Goal: Information Seeking & Learning: Learn about a topic

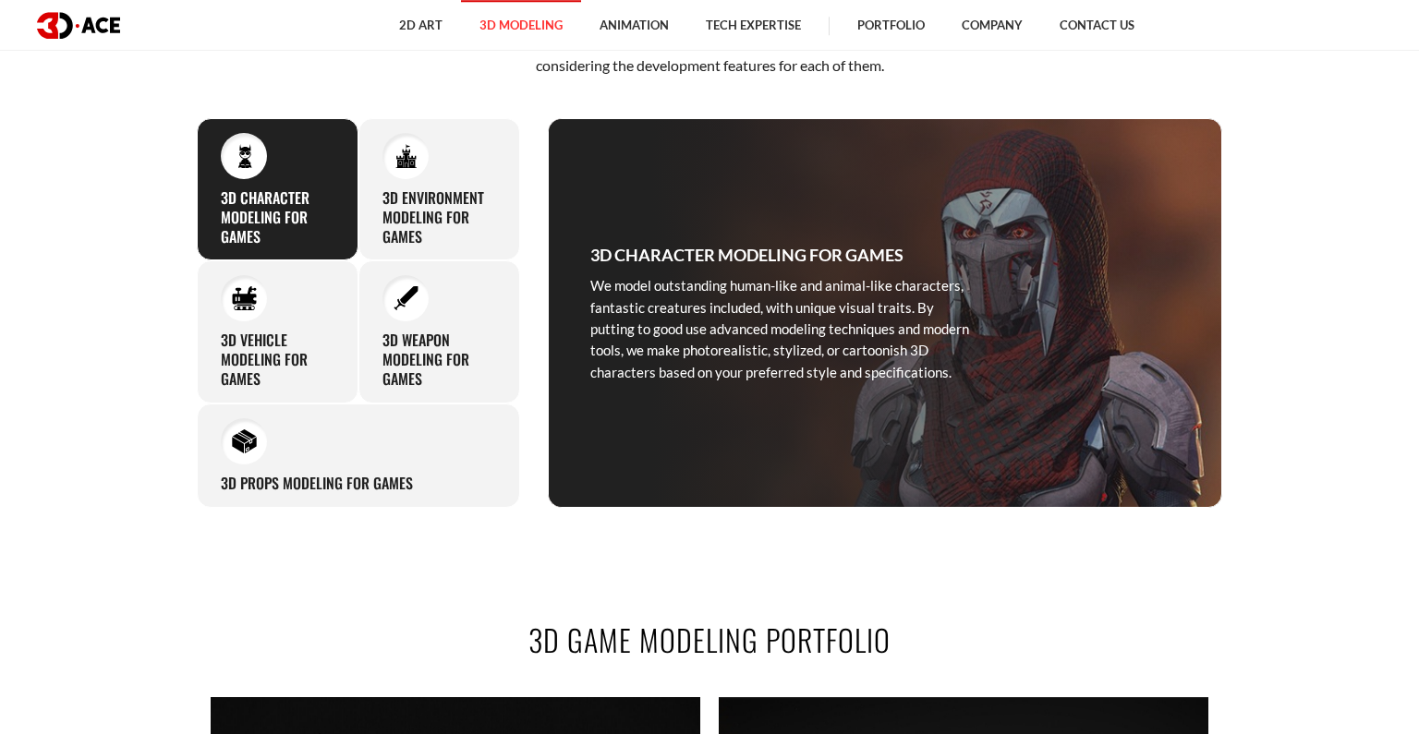
scroll to position [895, 0]
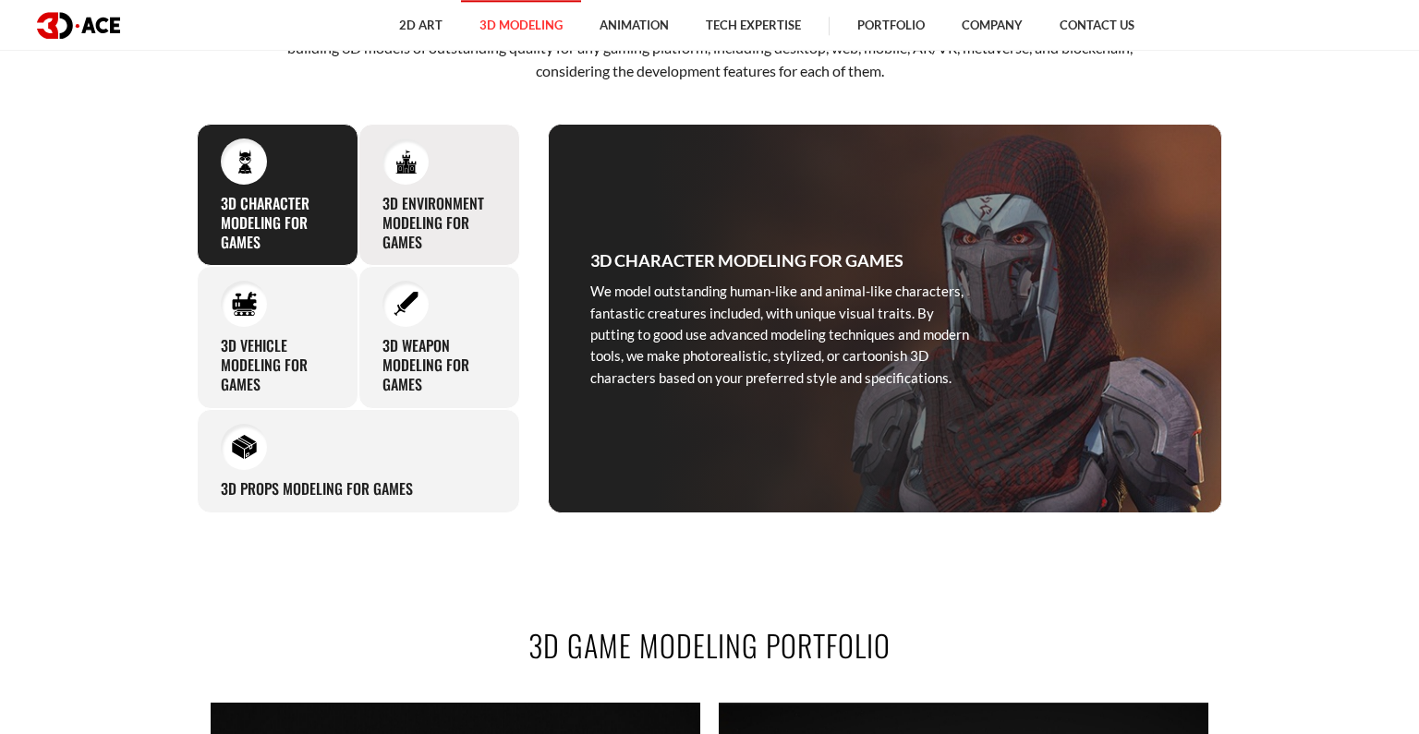
click at [434, 174] on div "3D Environment Modeling for Games Thanks to our profound 3D game design experti…" at bounding box center [439, 195] width 162 height 142
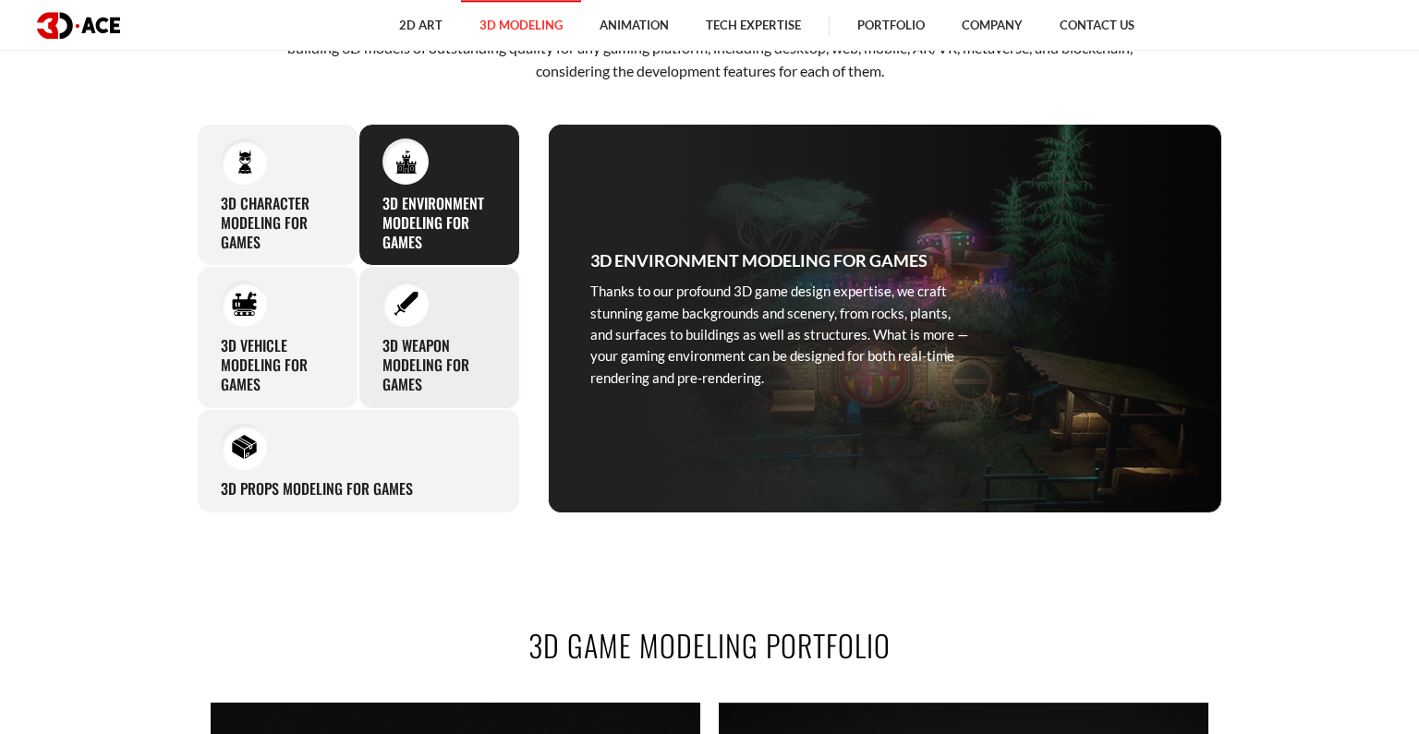
click at [442, 344] on h3 "3D Weapon Modeling for Games" at bounding box center [439, 364] width 114 height 57
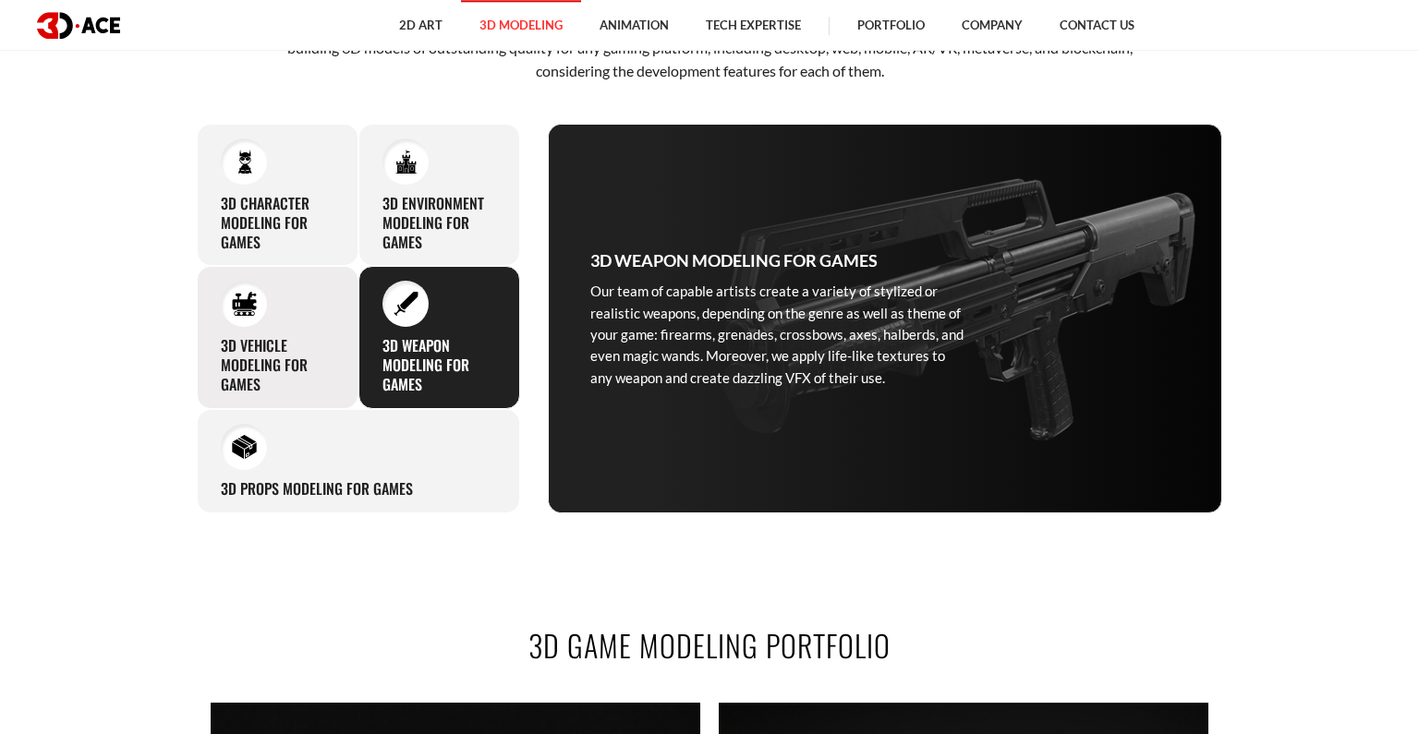
click at [316, 341] on h3 "3D Vehicle Modeling for Games" at bounding box center [278, 364] width 114 height 57
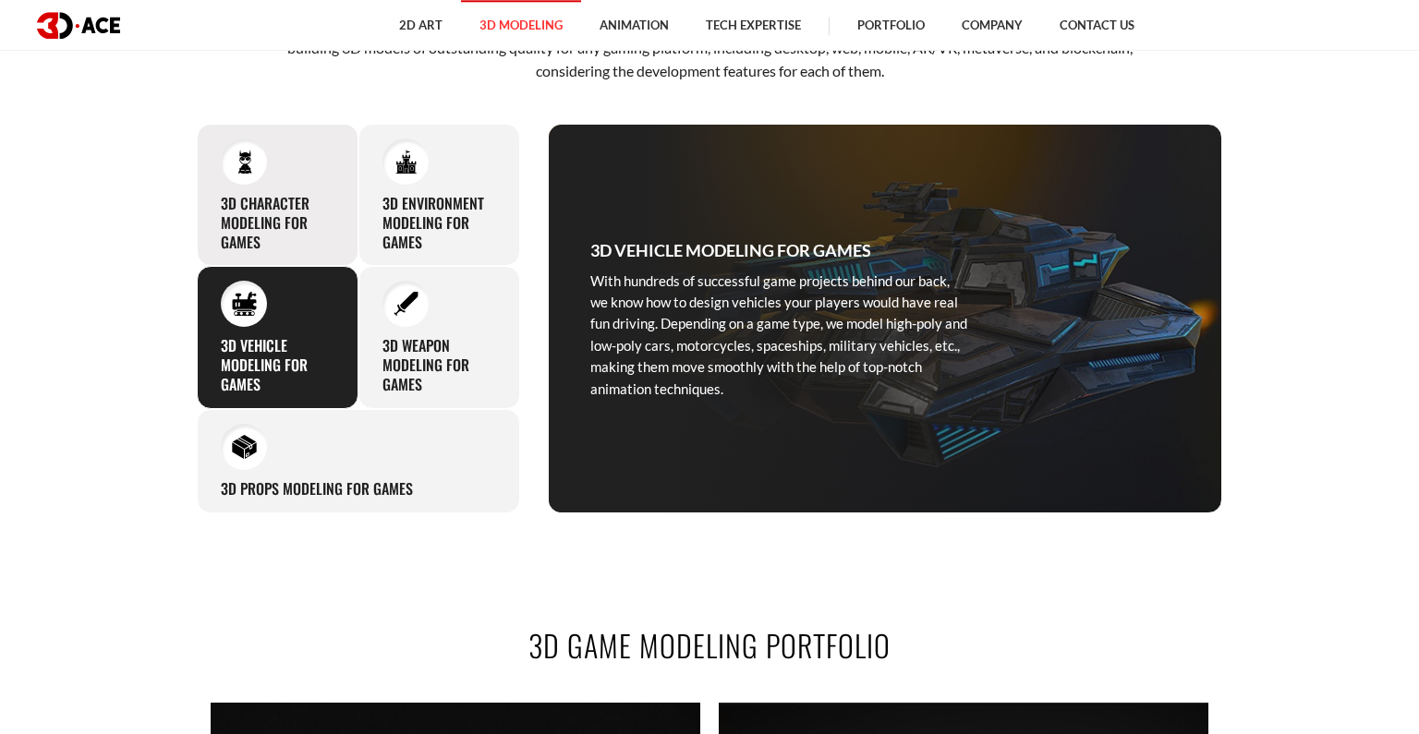
click at [274, 182] on div "3D Character Modeling for Games We model outstanding human-like and animal-like…" at bounding box center [278, 195] width 162 height 142
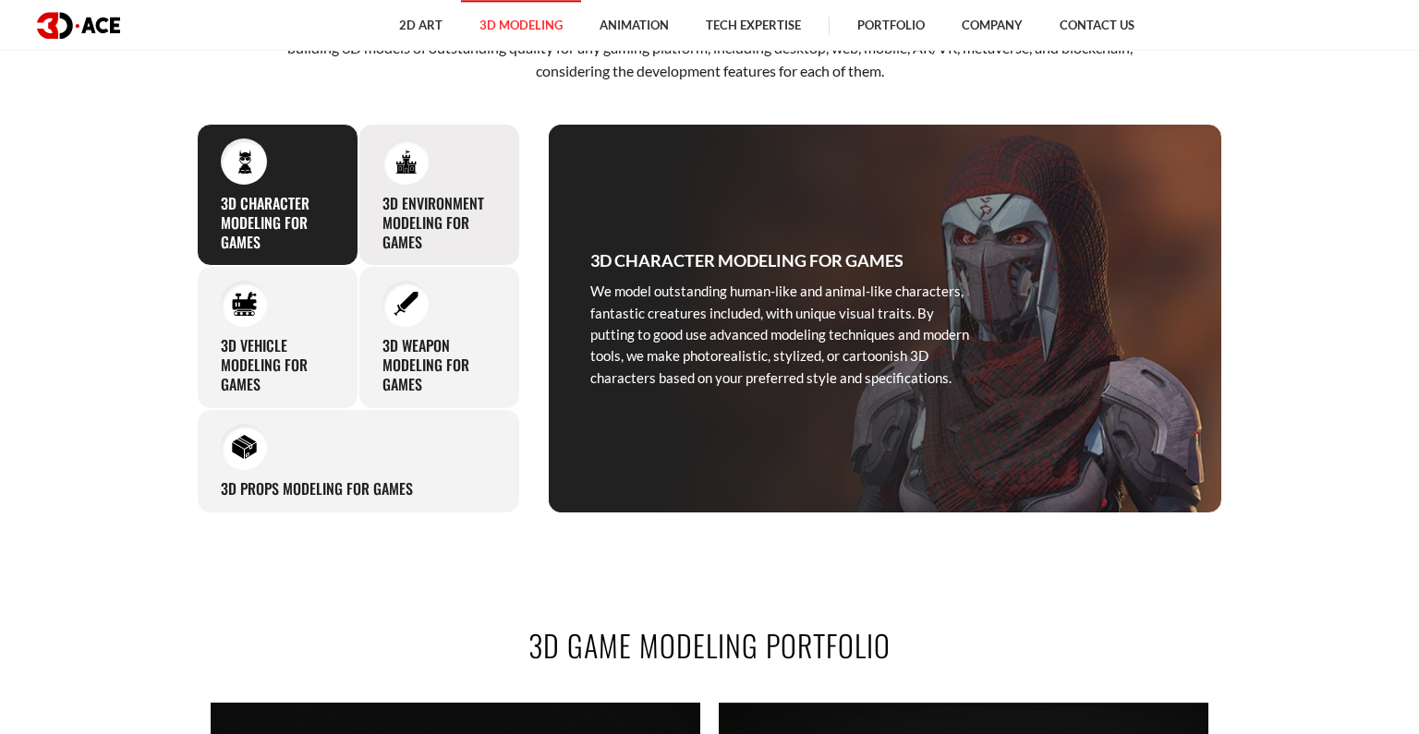
click at [396, 181] on div at bounding box center [405, 162] width 46 height 46
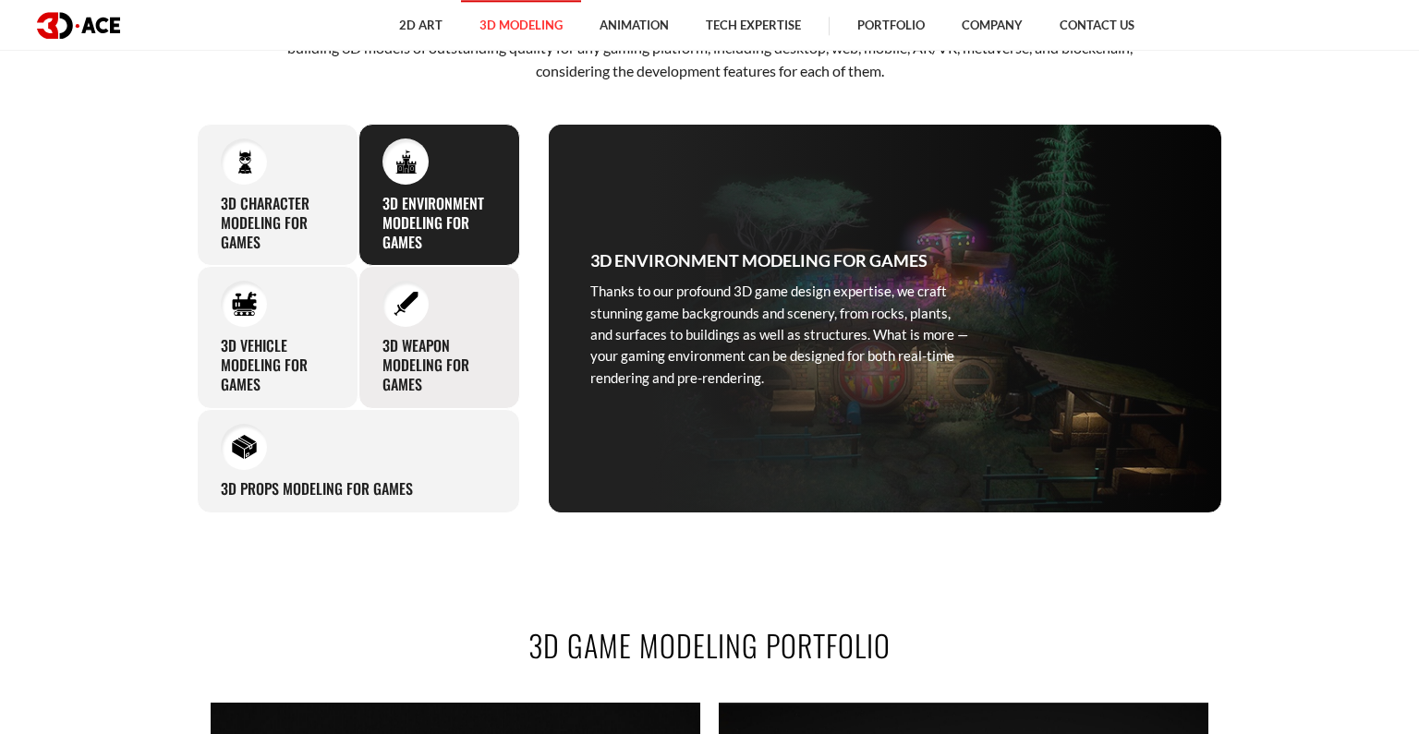
click at [407, 343] on h3 "3D Weapon Modeling for Games" at bounding box center [439, 364] width 114 height 57
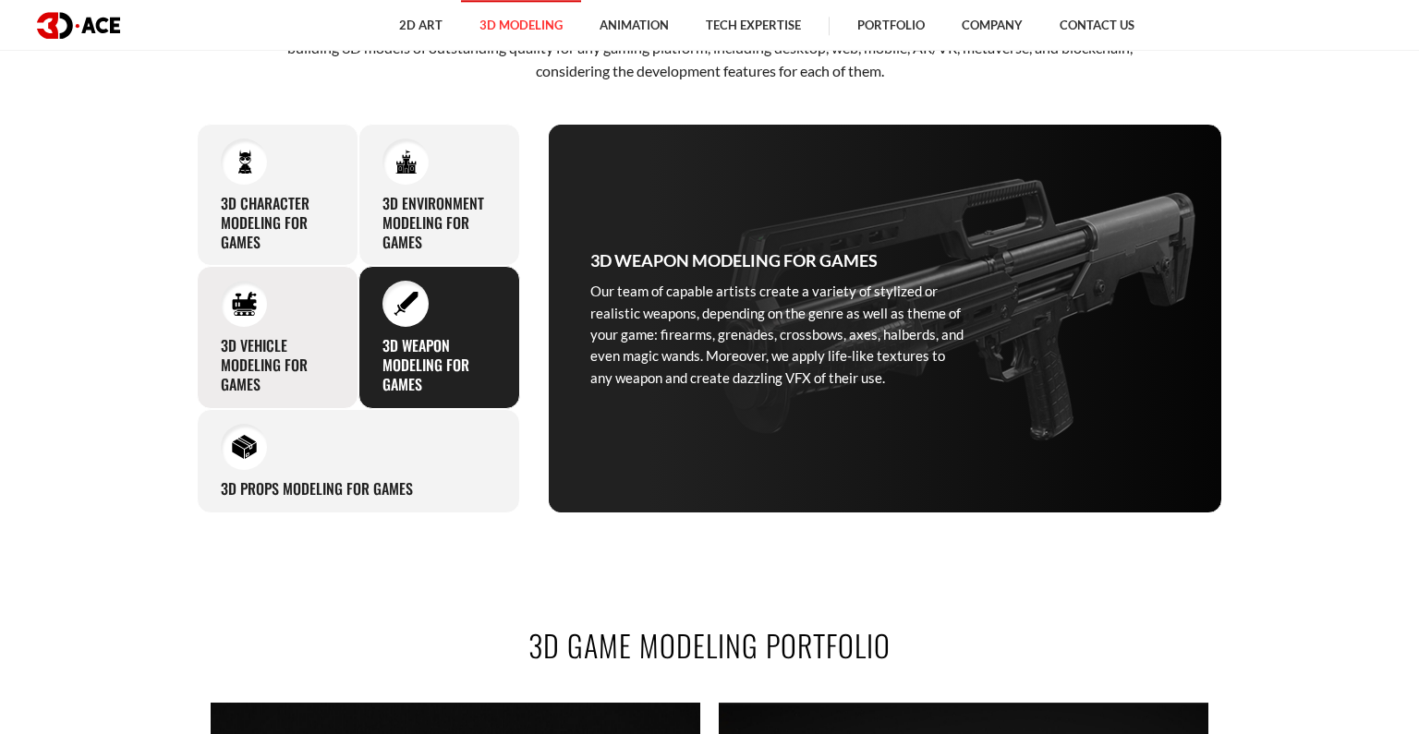
click at [281, 351] on h3 "3D Vehicle Modeling for Games" at bounding box center [278, 364] width 114 height 57
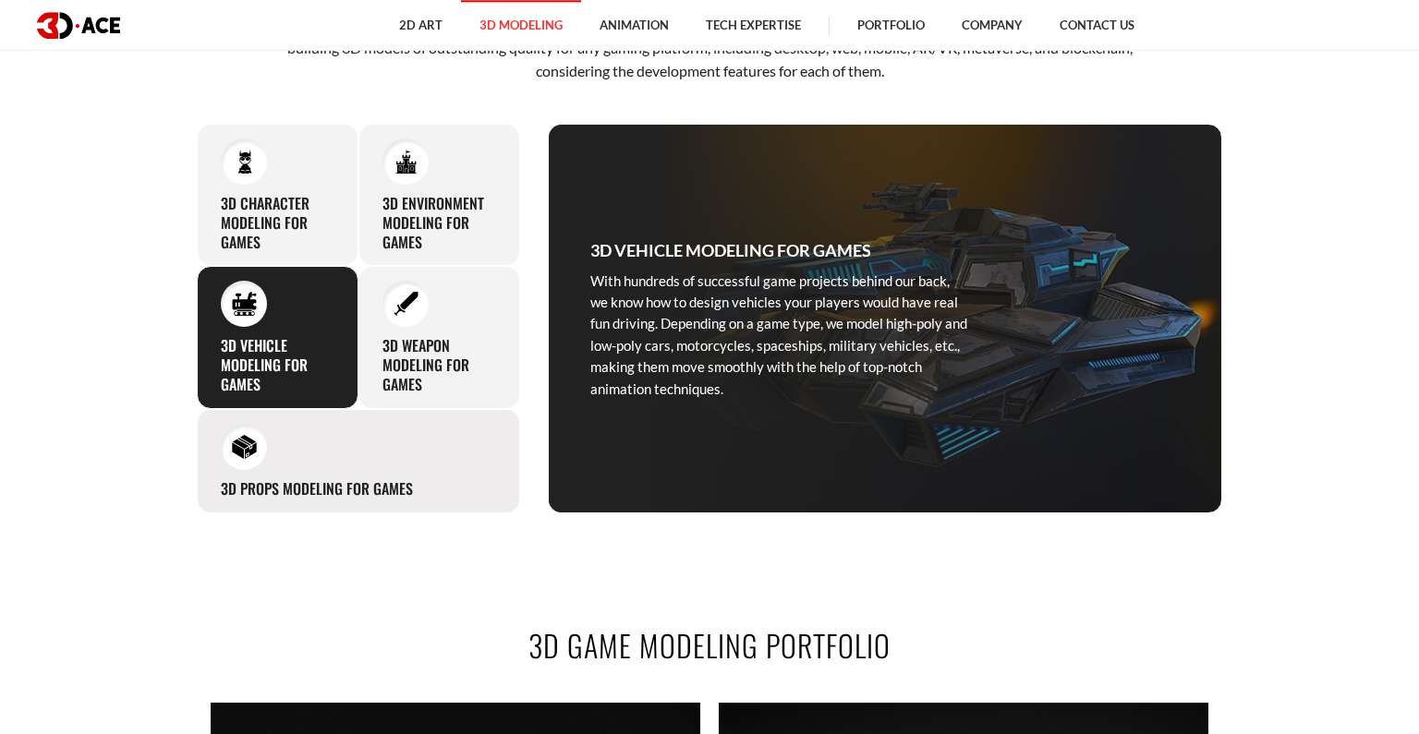
click at [336, 486] on h3 "3D Props Modeling for Games" at bounding box center [317, 488] width 192 height 19
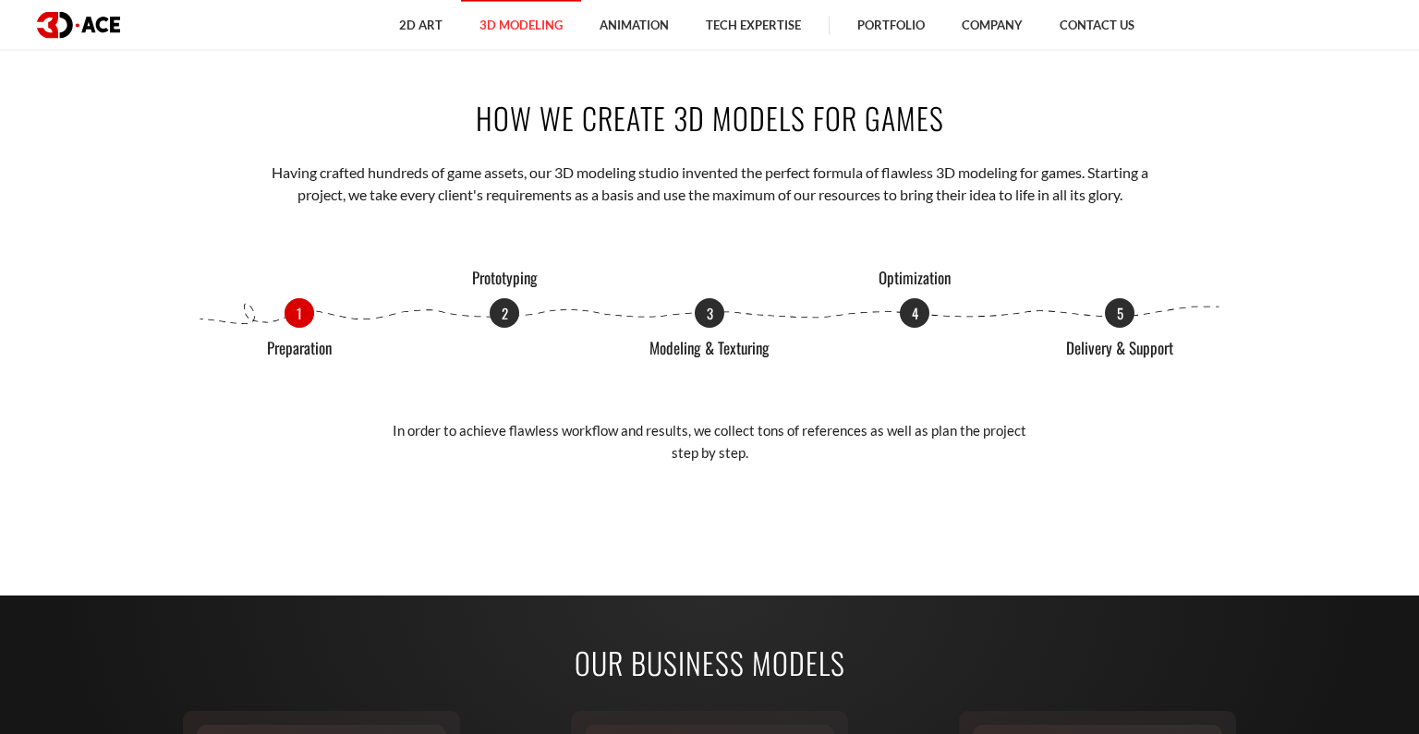
scroll to position [2220, 0]
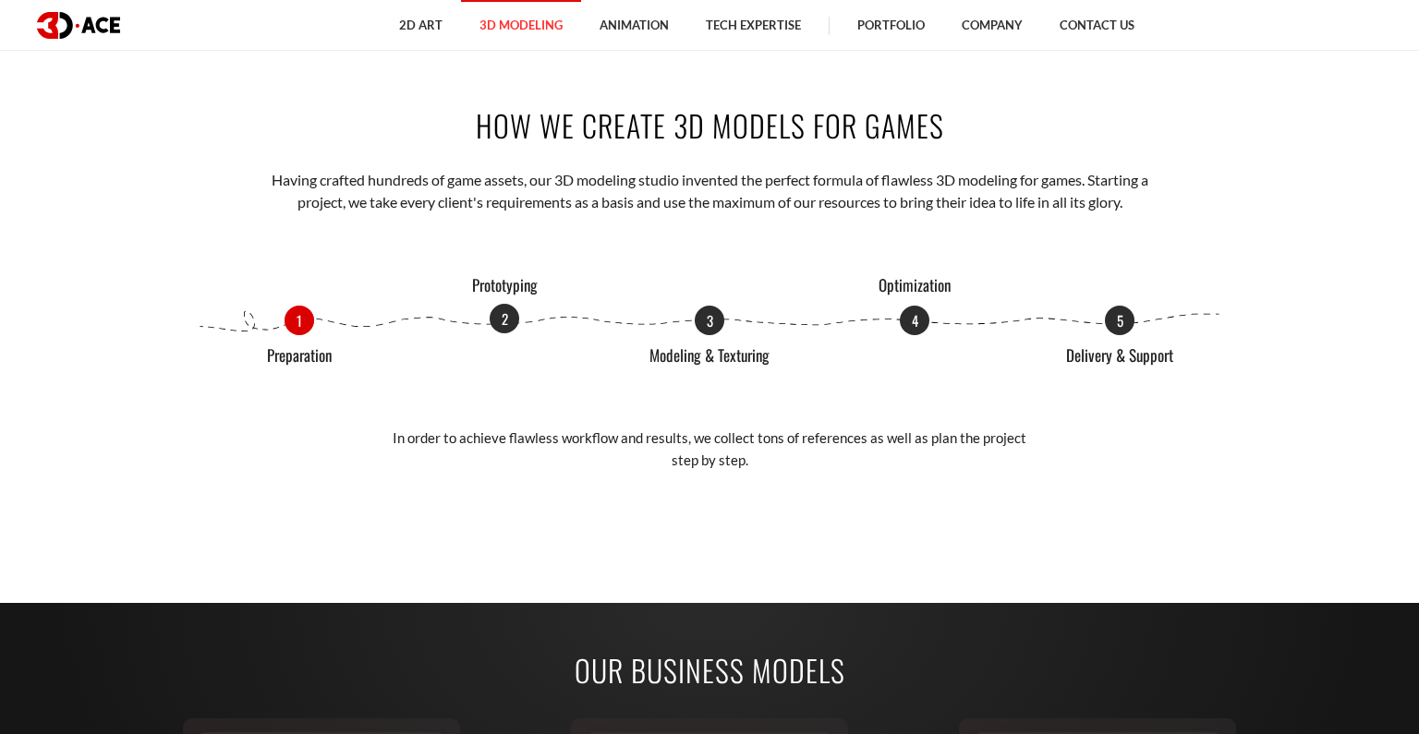
click at [507, 315] on p "2" at bounding box center [505, 319] width 30 height 30
click at [716, 310] on p "3" at bounding box center [710, 319] width 30 height 30
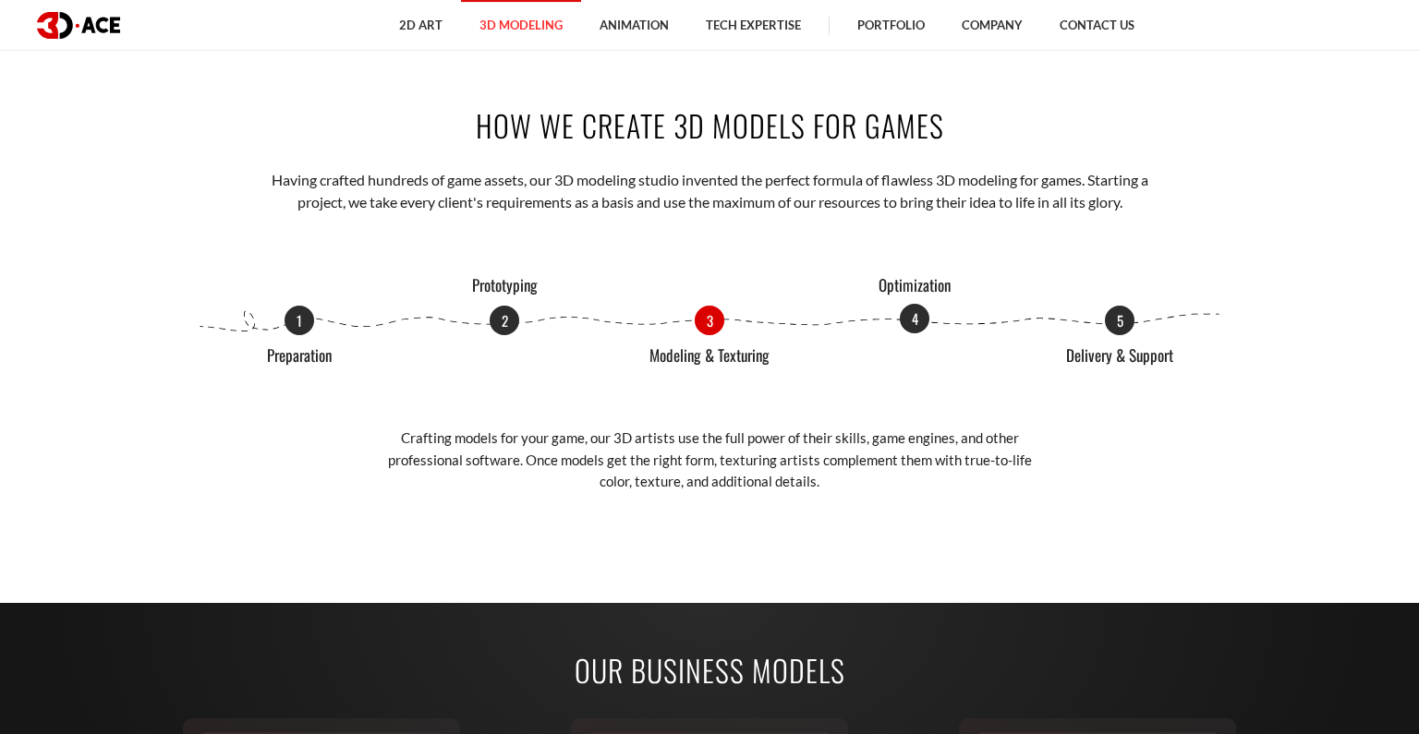
click at [909, 309] on p "4" at bounding box center [915, 319] width 30 height 30
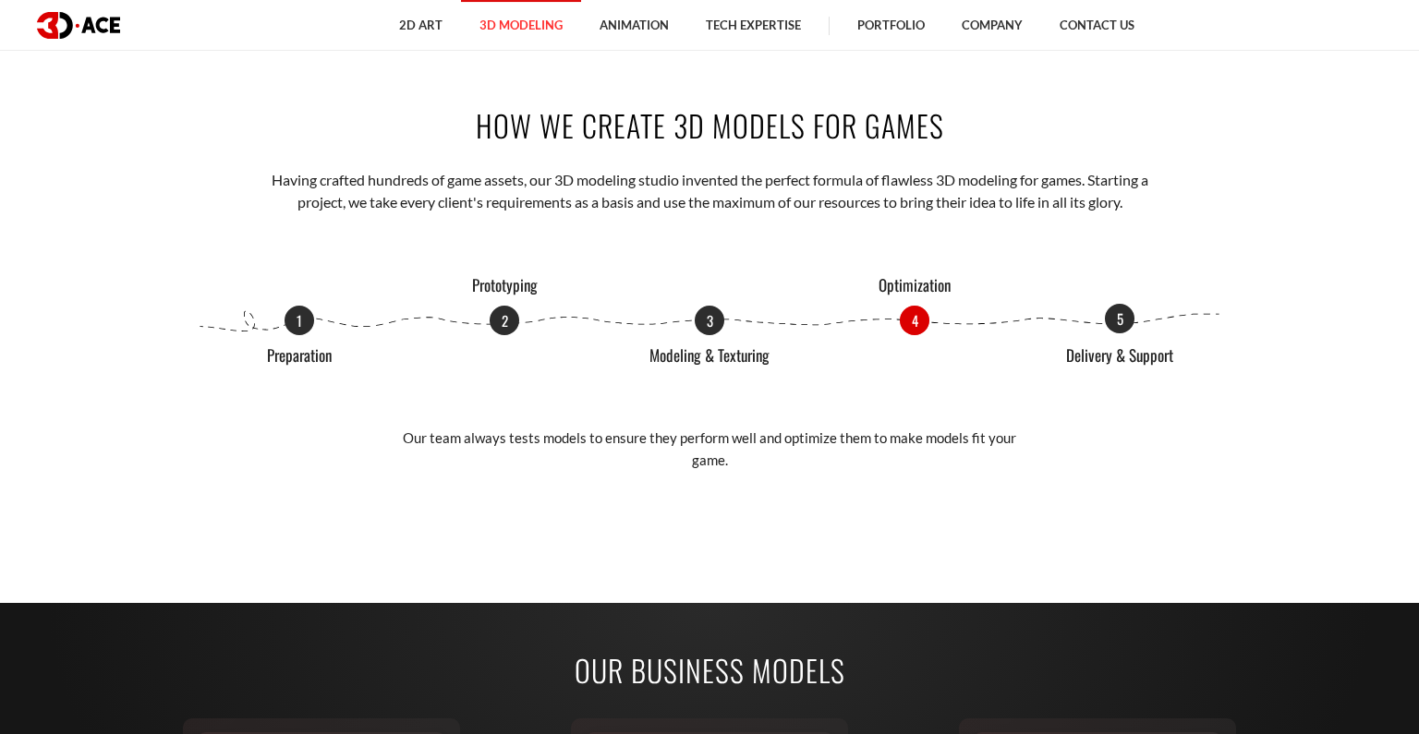
click at [1120, 312] on p "5" at bounding box center [1120, 319] width 30 height 30
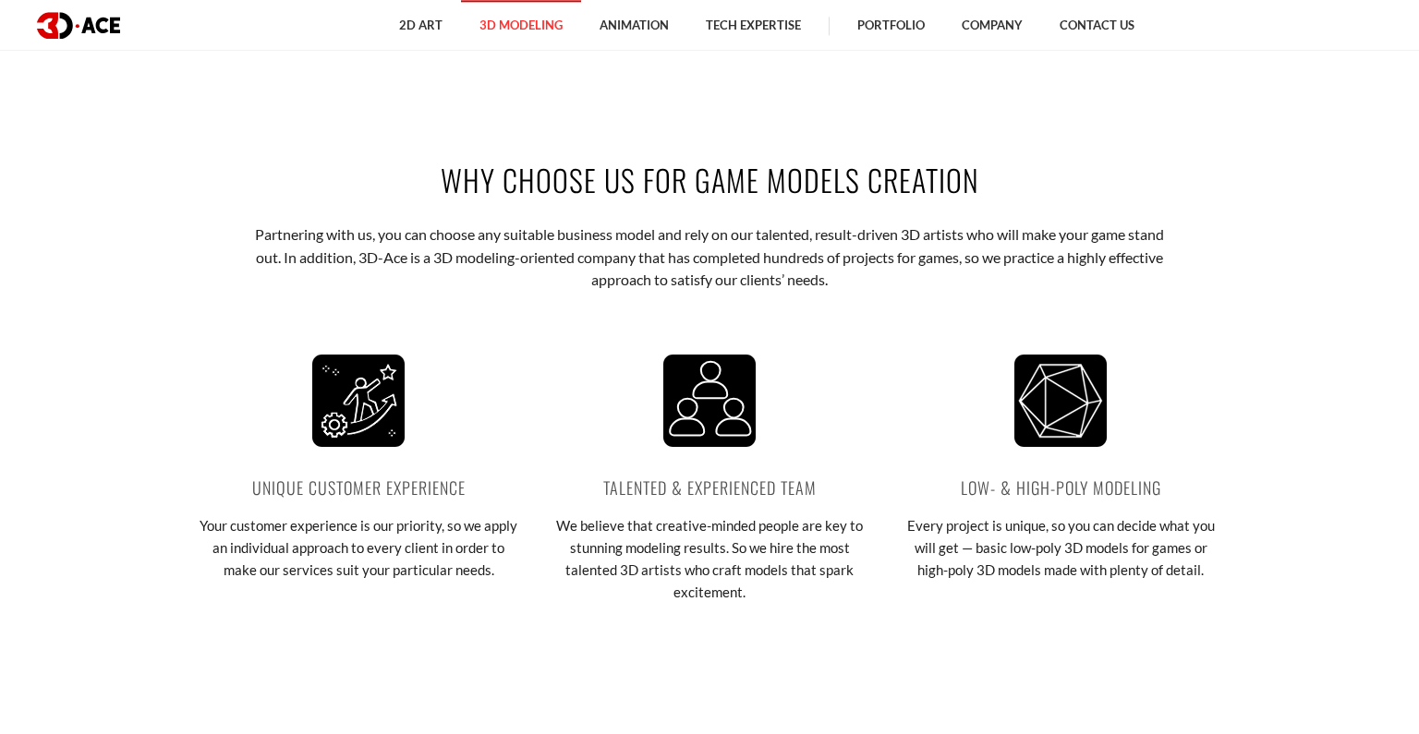
scroll to position [3214, 0]
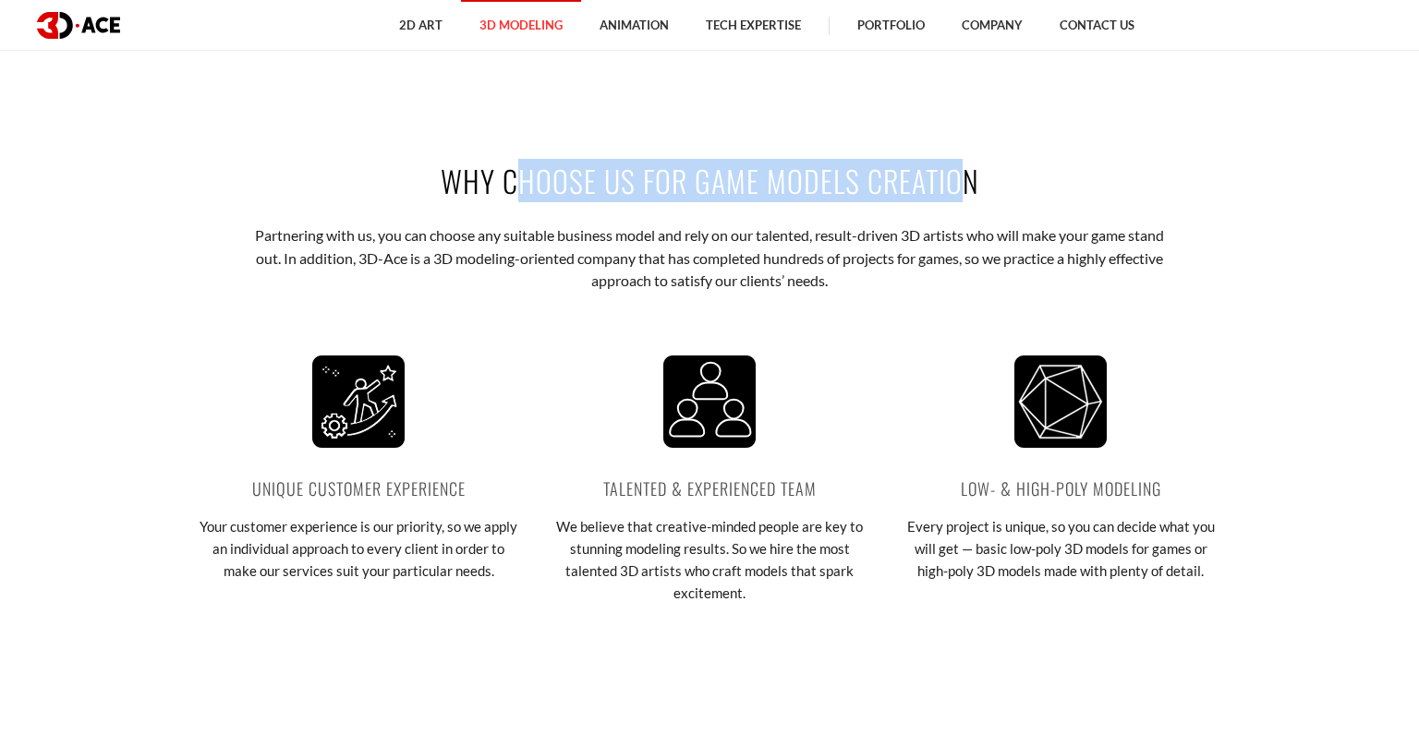
drag, startPoint x: 423, startPoint y: 161, endPoint x: 896, endPoint y: 168, distance: 473.0
click at [896, 168] on h2 "Why choose us for game models creation" at bounding box center [709, 181] width 1025 height 42
click at [776, 167] on h2 "Why choose us for game models creation" at bounding box center [709, 181] width 1025 height 42
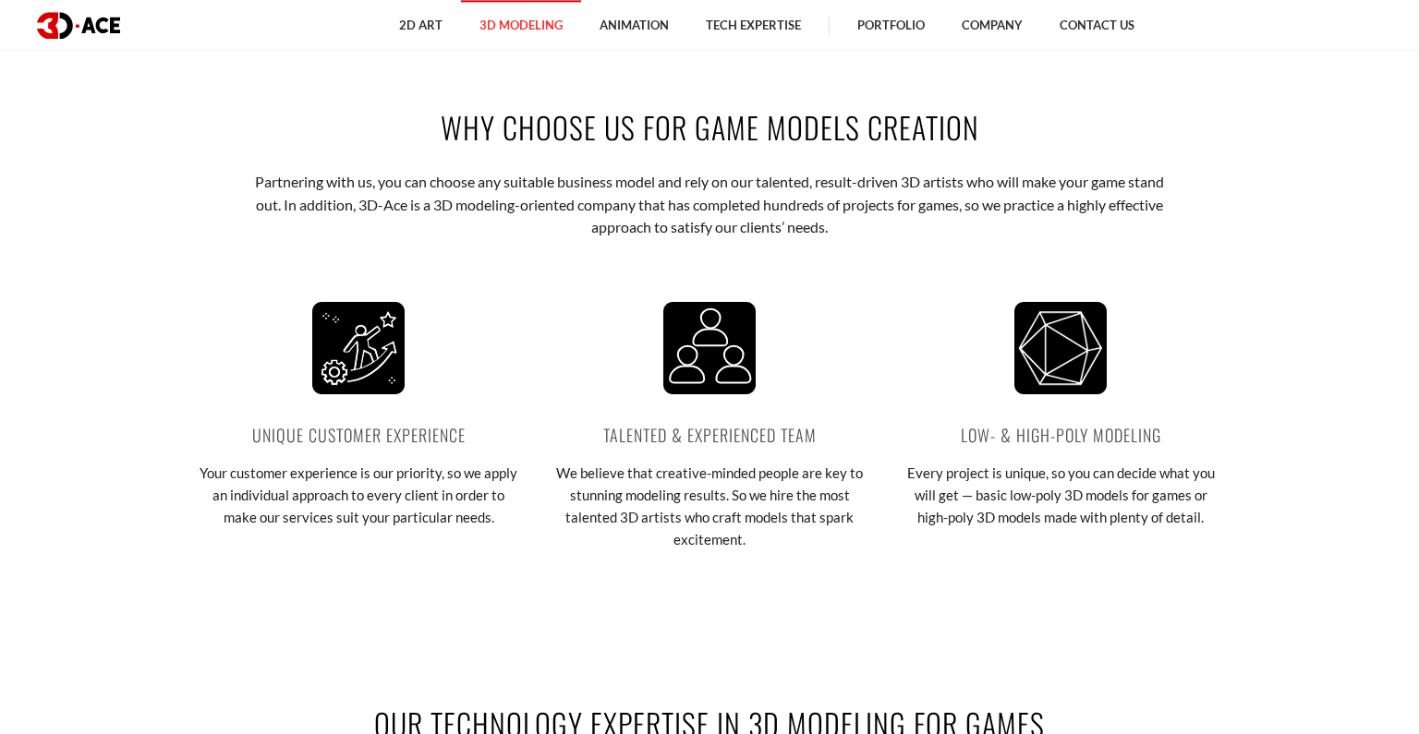
scroll to position [3268, 0]
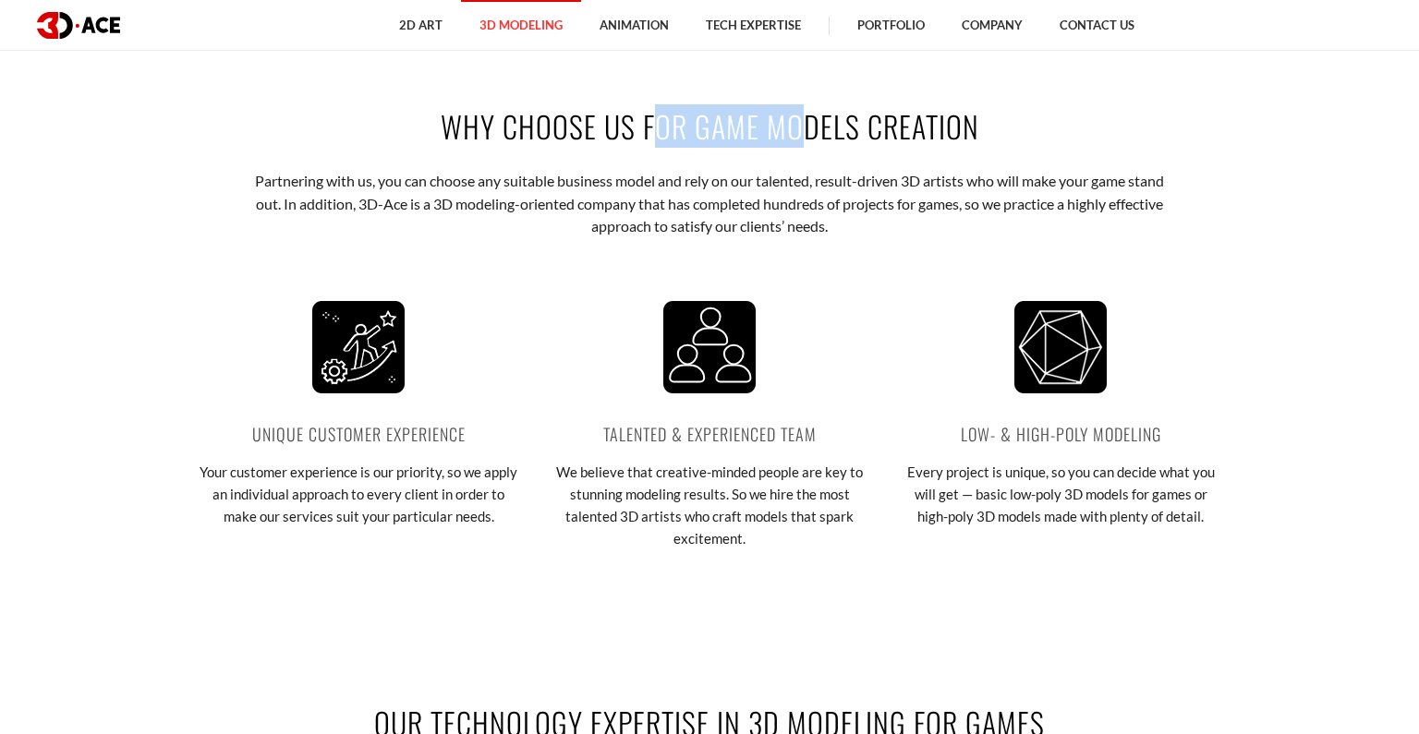
drag, startPoint x: 596, startPoint y: 95, endPoint x: 741, endPoint y: 112, distance: 146.0
click at [741, 112] on div "Why choose us for game models creation Partnering with us, you can choose any s…" at bounding box center [709, 348] width 1053 height 597
click at [876, 110] on h2 "Why choose us for game models creation" at bounding box center [709, 126] width 1025 height 42
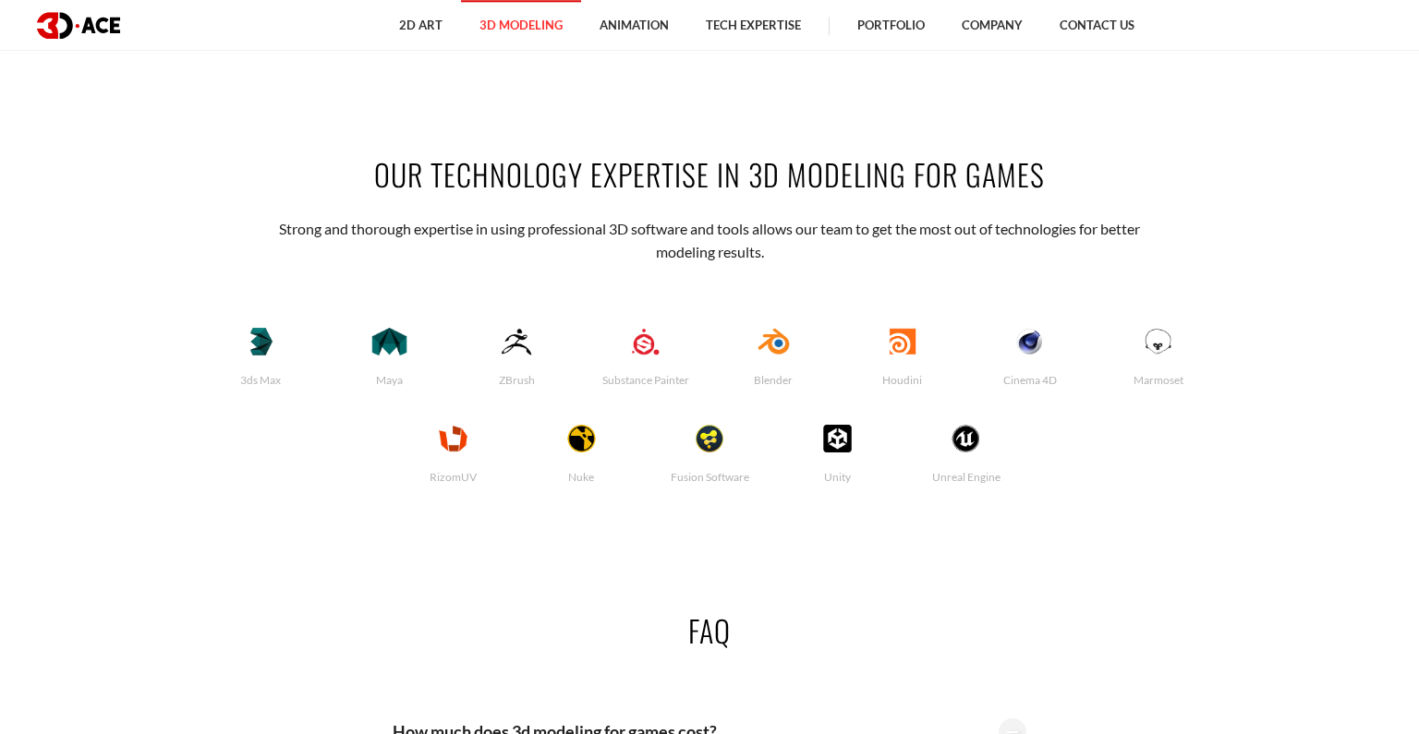
scroll to position [3758, 0]
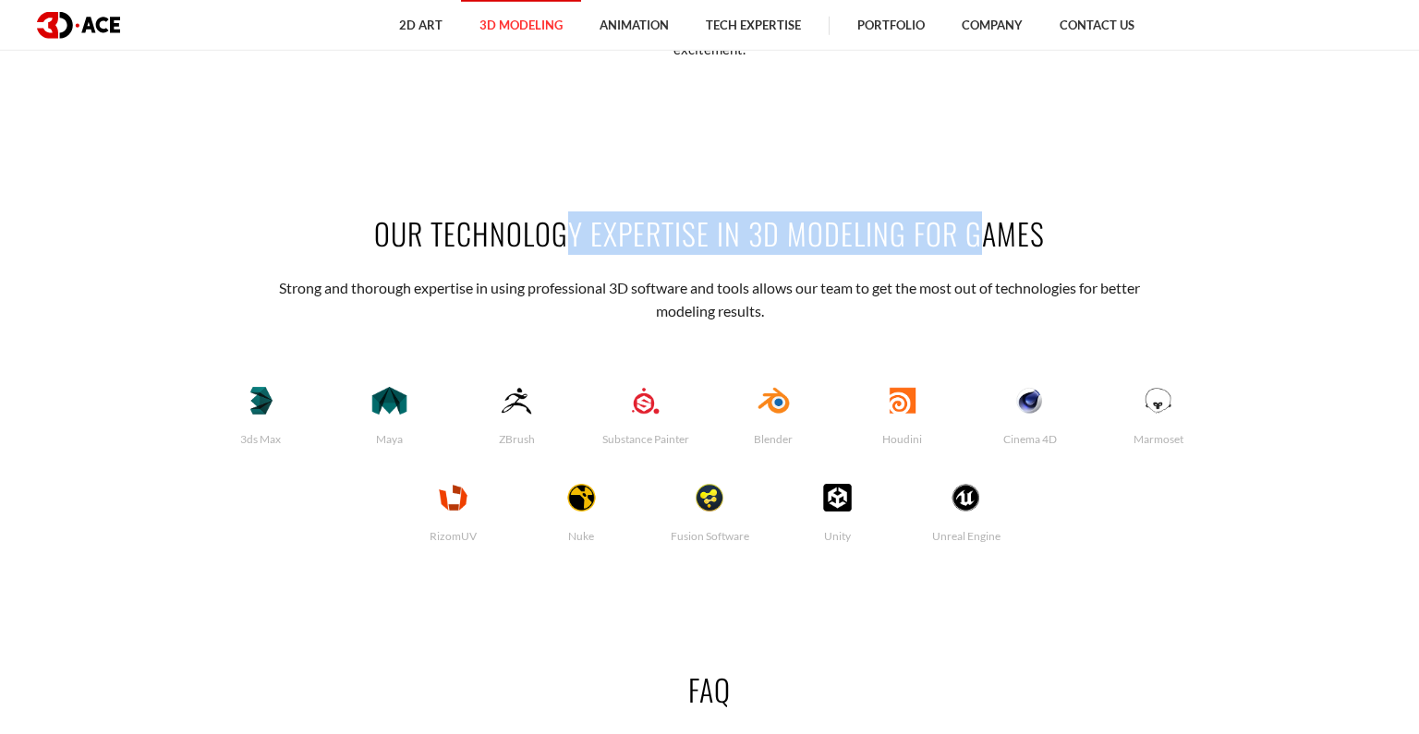
drag, startPoint x: 346, startPoint y: 212, endPoint x: 806, endPoint y: 248, distance: 461.5
click at [806, 248] on h2 "OUR TECHNOLOGY EXPERTISE IN 3D MODELING FOR GAMES" at bounding box center [709, 233] width 1025 height 42
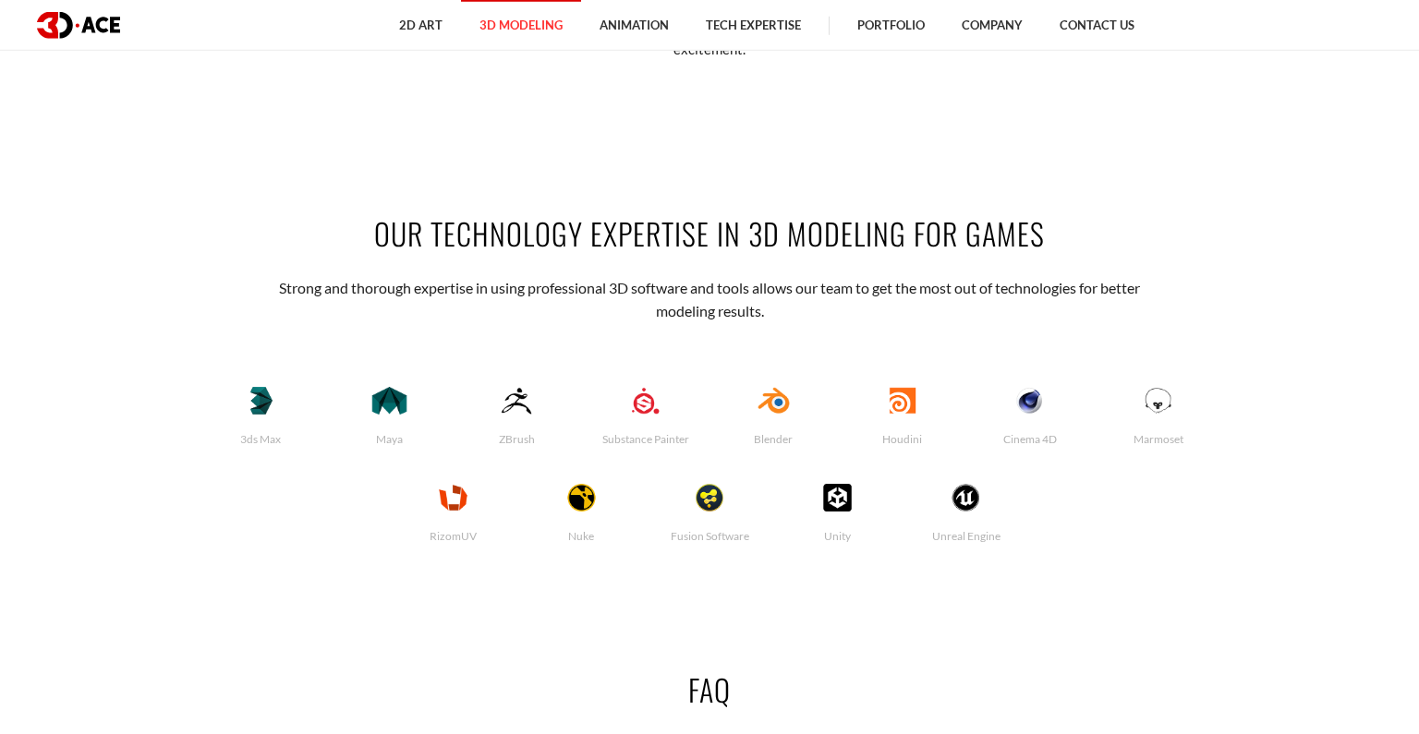
click at [879, 237] on h2 "OUR TECHNOLOGY EXPERTISE IN 3D MODELING FOR GAMES" at bounding box center [709, 233] width 1025 height 42
drag, startPoint x: 1012, startPoint y: 228, endPoint x: 1072, endPoint y: 232, distance: 59.2
click at [1072, 232] on h2 "OUR TECHNOLOGY EXPERTISE IN 3D MODELING FOR GAMES" at bounding box center [709, 233] width 1025 height 42
drag, startPoint x: 1072, startPoint y: 232, endPoint x: 705, endPoint y: 265, distance: 368.3
click at [705, 265] on div "OUR TECHNOLOGY EXPERTISE IN 3D MODELING FOR GAMES Strong and thorough expertise…" at bounding box center [709, 385] width 1053 height 456
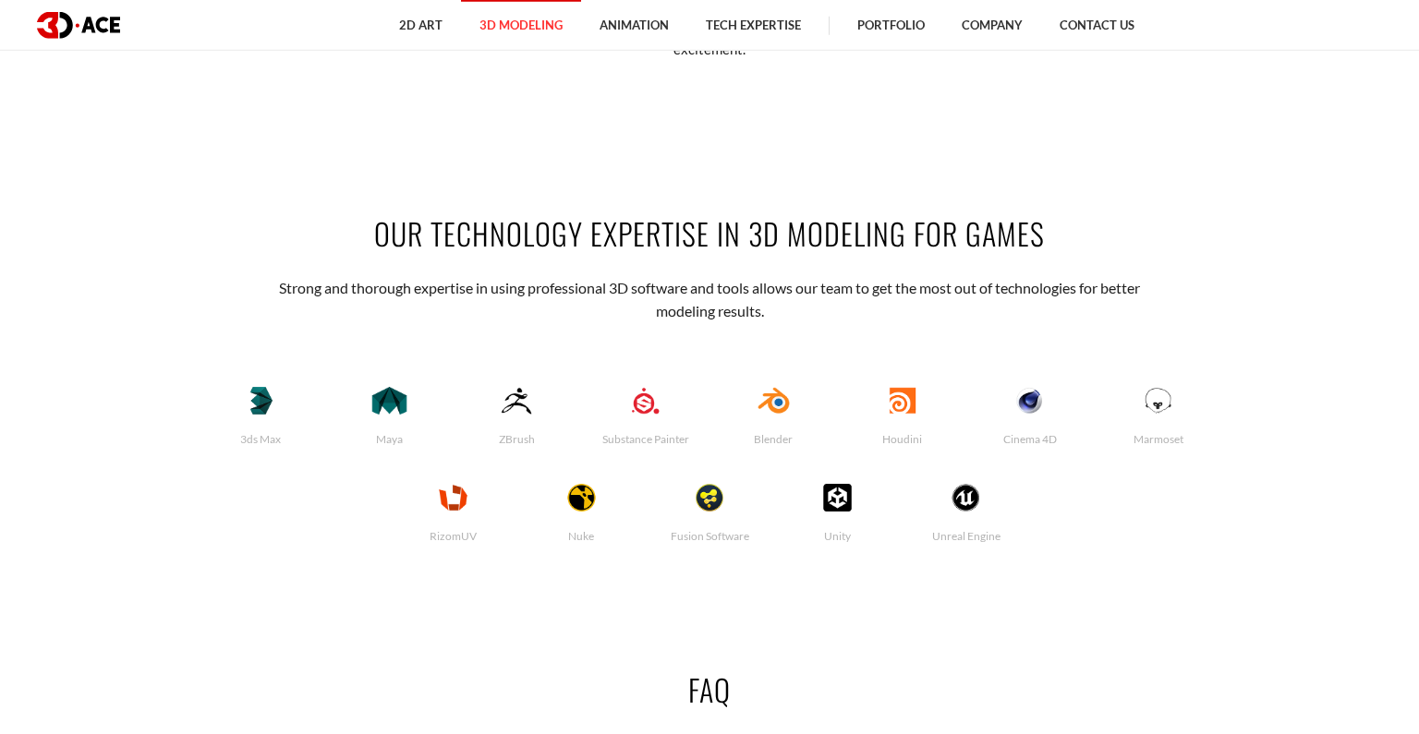
click at [596, 270] on div "OUR TECHNOLOGY EXPERTISE IN 3D MODELING FOR GAMES Strong and thorough expertise…" at bounding box center [709, 385] width 1053 height 456
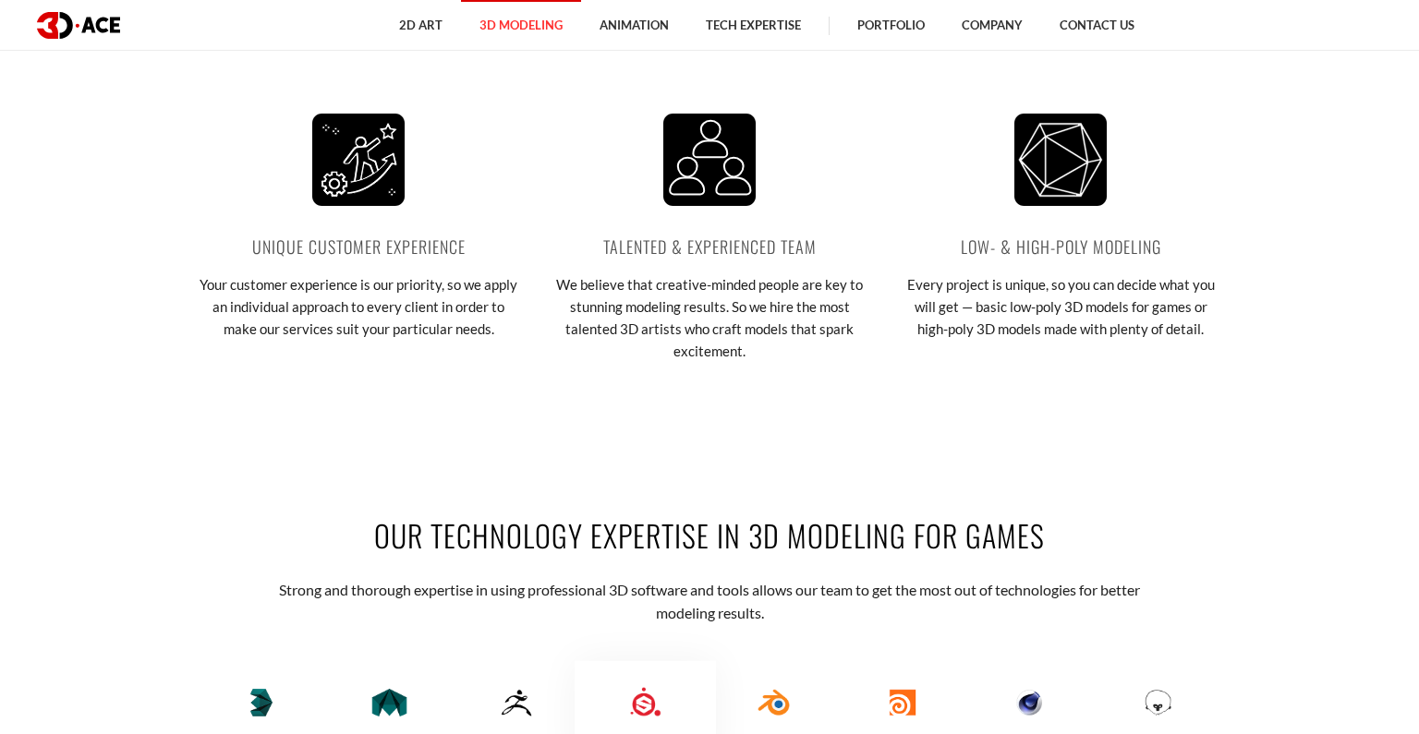
scroll to position [3448, 0]
